Goal: Task Accomplishment & Management: Manage account settings

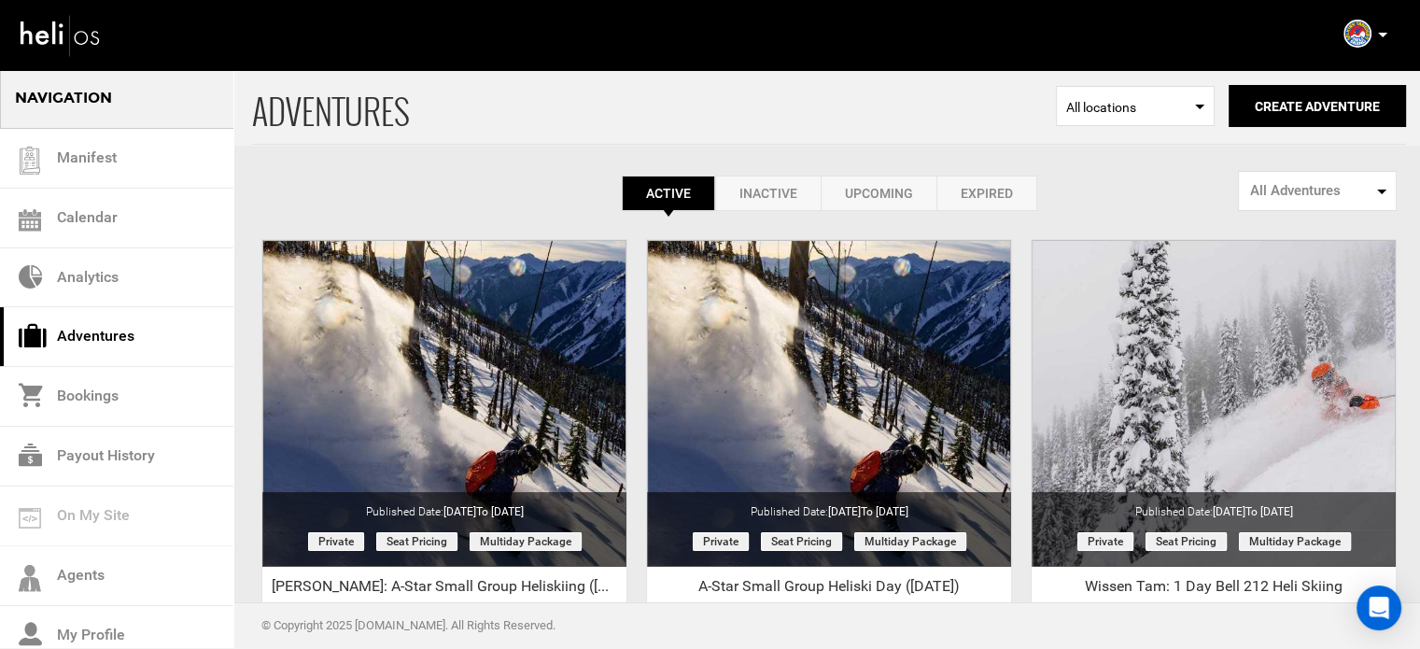
click at [1382, 40] on p at bounding box center [1381, 34] width 11 height 21
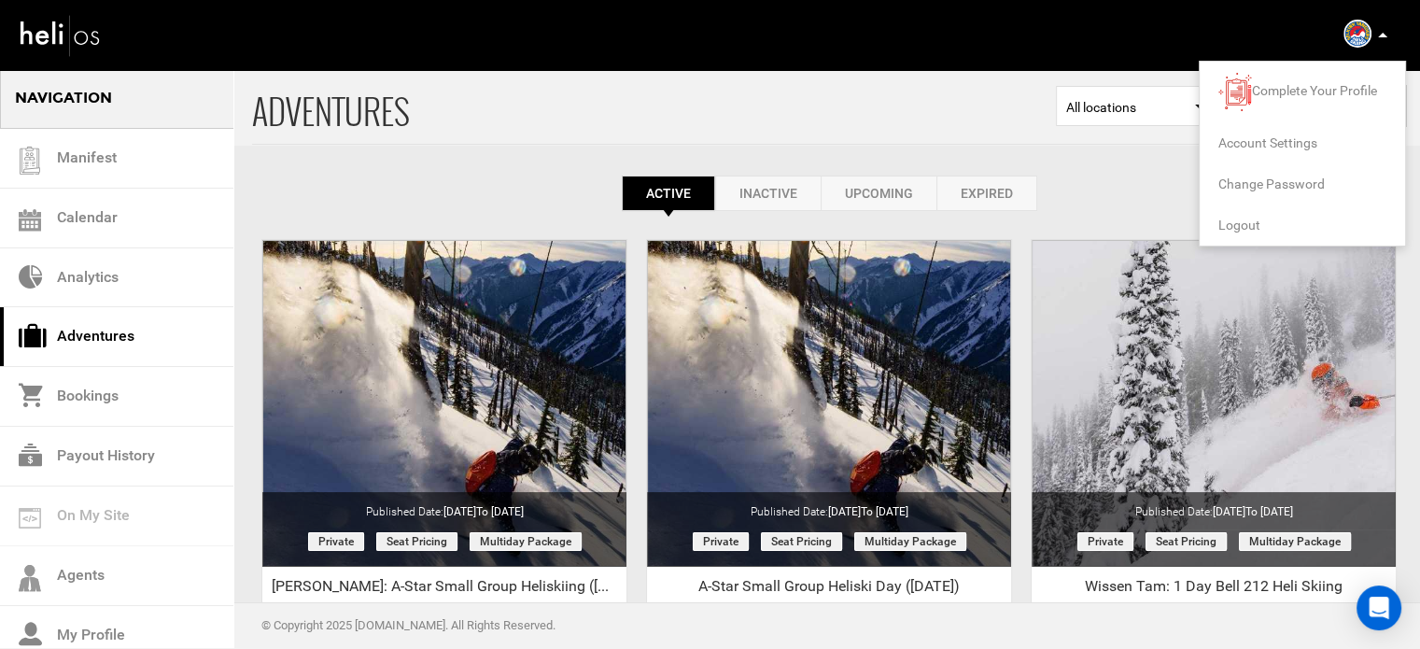
click at [1255, 217] on span "Logout" at bounding box center [1239, 224] width 42 height 15
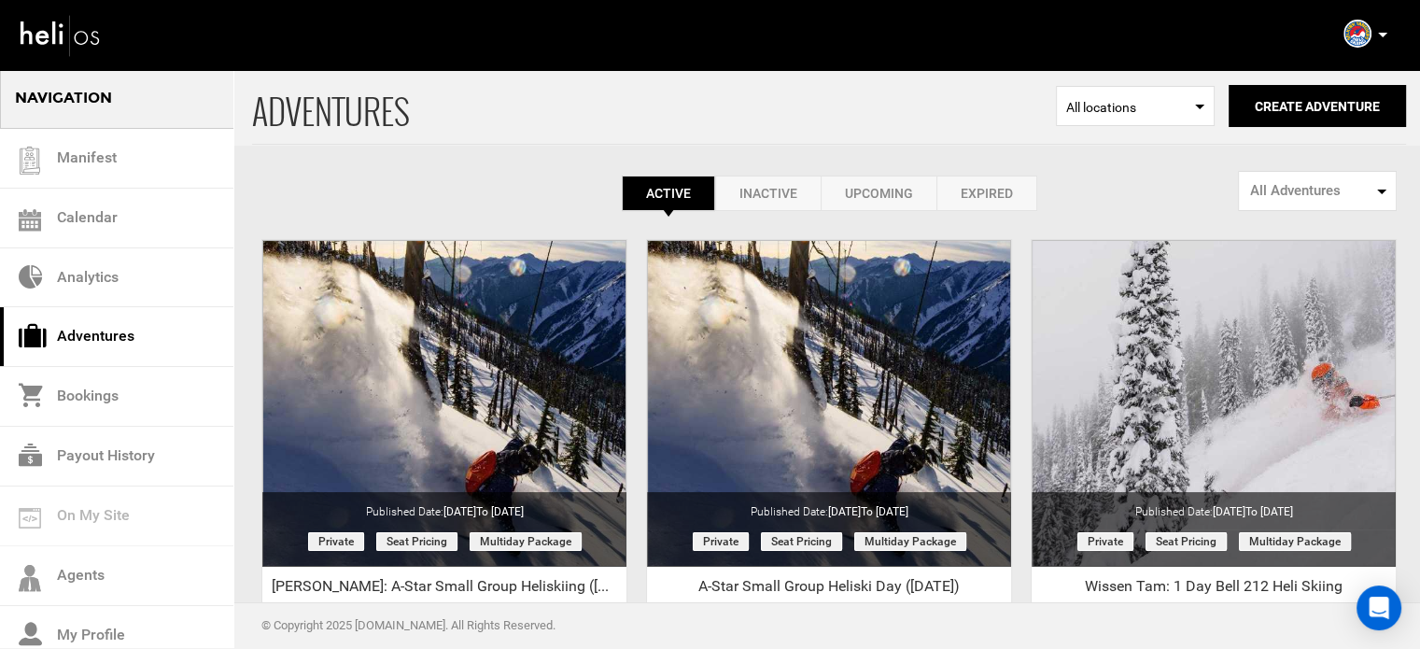
click at [1380, 33] on icon at bounding box center [1382, 35] width 9 height 5
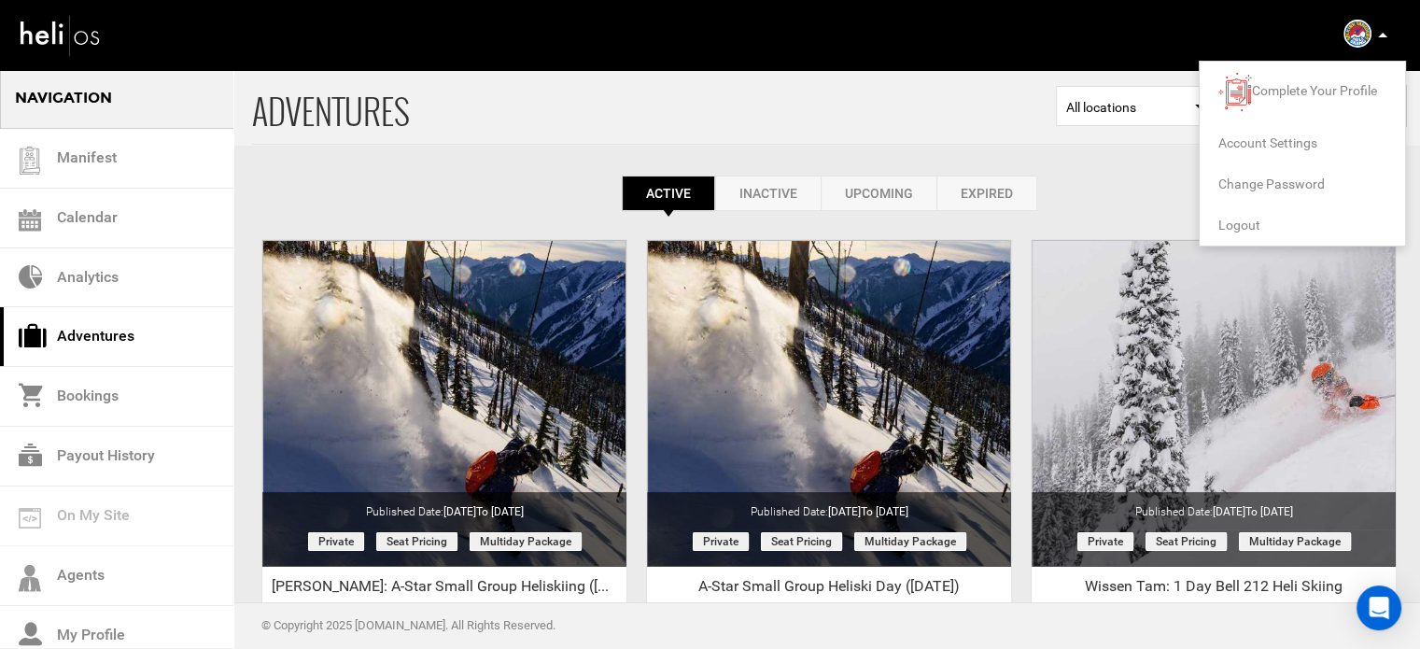
click at [1255, 227] on span "Logout" at bounding box center [1239, 224] width 42 height 15
